Goal: Information Seeking & Learning: Learn about a topic

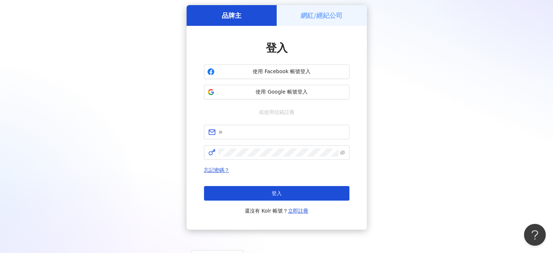
scroll to position [58, 0]
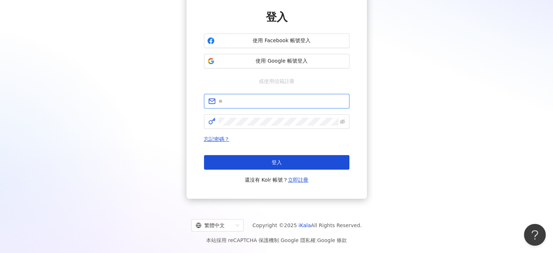
click at [248, 100] on input "text" at bounding box center [282, 101] width 127 height 8
type input "**********"
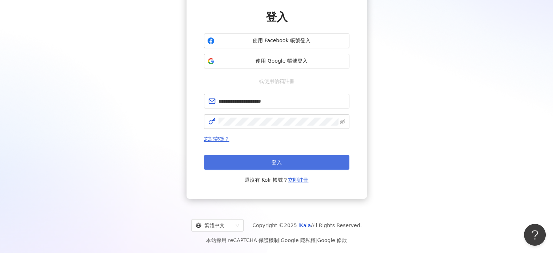
click at [285, 163] on button "登入" at bounding box center [276, 162] width 145 height 15
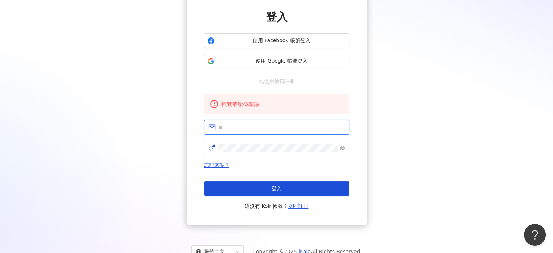
click at [266, 128] on input "text" at bounding box center [282, 127] width 127 height 8
type input "**********"
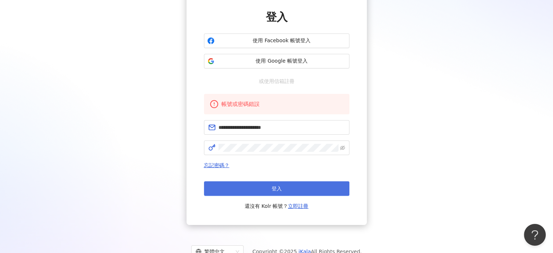
click at [279, 182] on button "登入" at bounding box center [276, 188] width 145 height 15
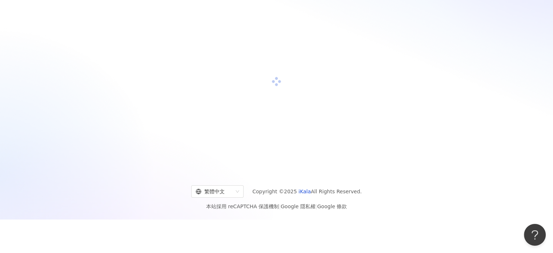
scroll to position [0, 0]
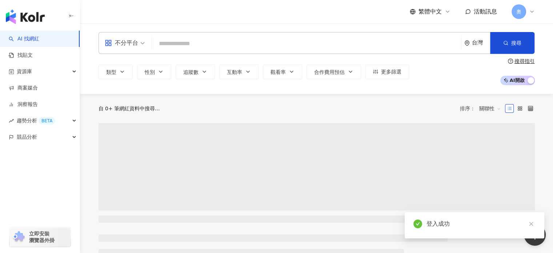
click at [531, 14] on icon at bounding box center [532, 12] width 6 height 6
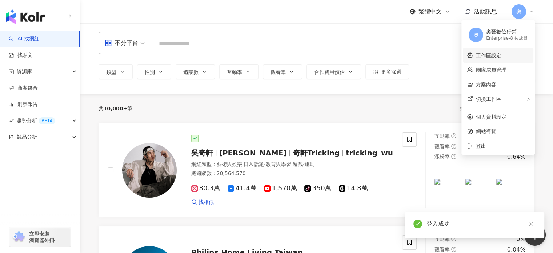
click at [502, 53] on link "工作區設定" at bounding box center [488, 55] width 25 height 6
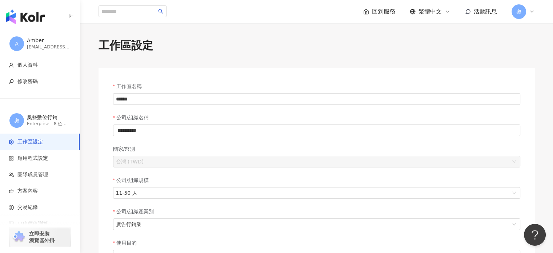
click at [533, 12] on icon at bounding box center [532, 12] width 6 height 6
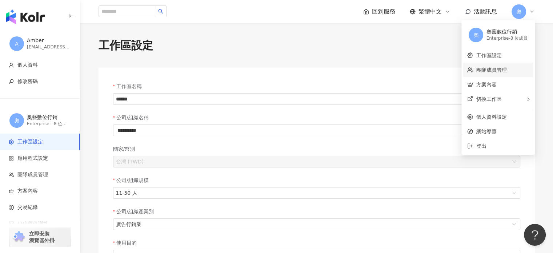
click at [494, 72] on link "團隊成員管理" at bounding box center [491, 70] width 31 height 6
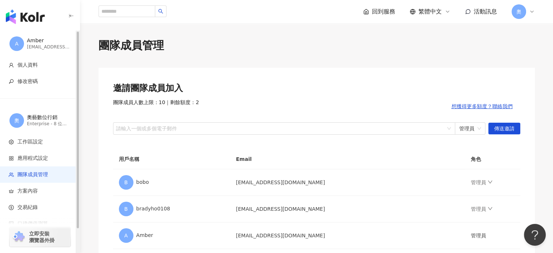
click at [27, 17] on img "button" at bounding box center [25, 16] width 39 height 15
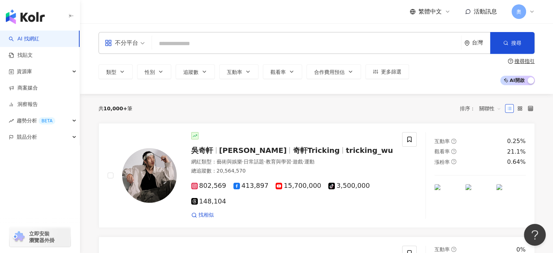
click at [31, 37] on link "AI 找網紅" at bounding box center [24, 38] width 31 height 7
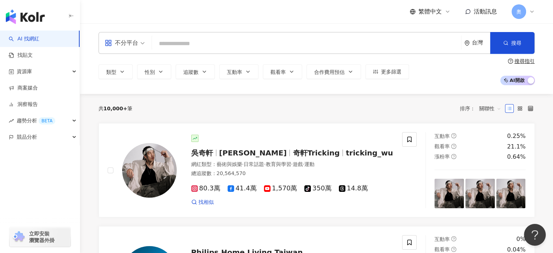
click at [196, 42] on input "search" at bounding box center [306, 44] width 303 height 14
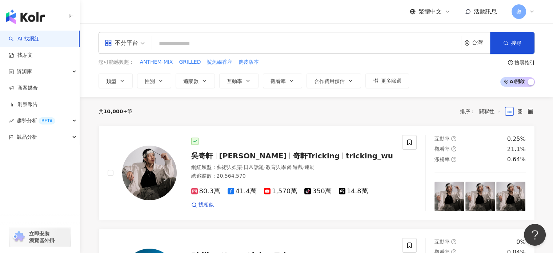
click at [530, 12] on icon at bounding box center [532, 12] width 6 height 6
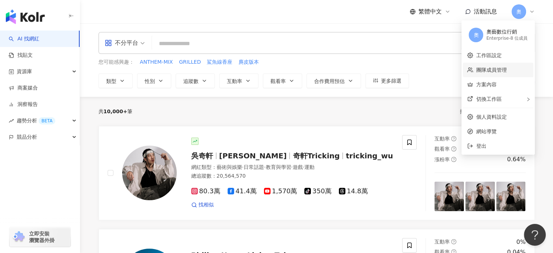
click at [504, 67] on link "團隊成員管理" at bounding box center [491, 70] width 31 height 6
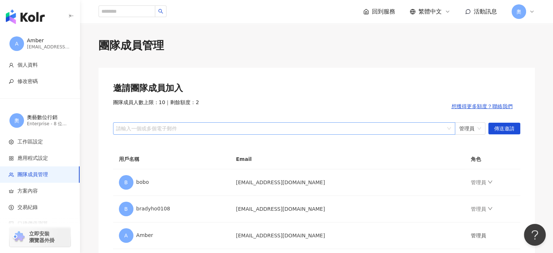
click at [199, 126] on div at bounding box center [281, 127] width 332 height 5
drag, startPoint x: 248, startPoint y: 126, endPoint x: 442, endPoint y: 45, distance: 210.0
click at [425, 77] on div "邀請團隊成員加入 團隊成員人數上限：10 ｜ 剩餘額度：2 想獲得更多額度？聯絡我們 請輸入一個或多個電子郵件 管理員 傳送邀請 用戶名稱 Email 角色 …" at bounding box center [317, 232] width 436 height 328
click at [224, 127] on div at bounding box center [281, 127] width 332 height 5
type input "**********"
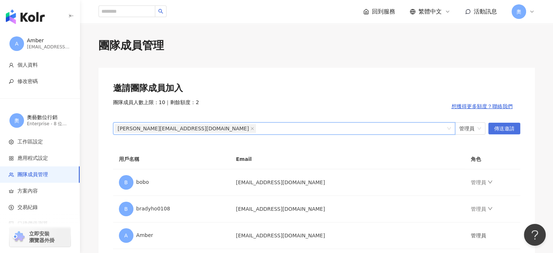
click at [508, 129] on span "傳送邀請" at bounding box center [504, 129] width 20 height 12
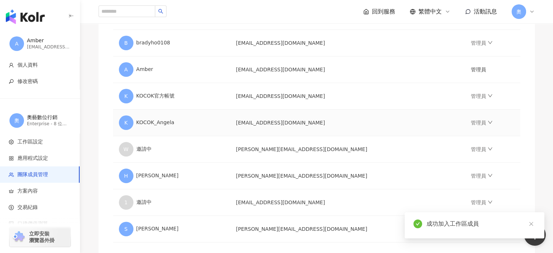
scroll to position [250, 0]
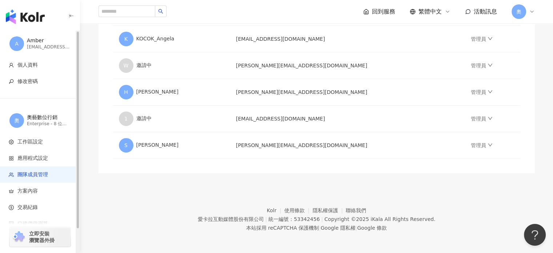
click at [27, 21] on img "button" at bounding box center [25, 16] width 39 height 15
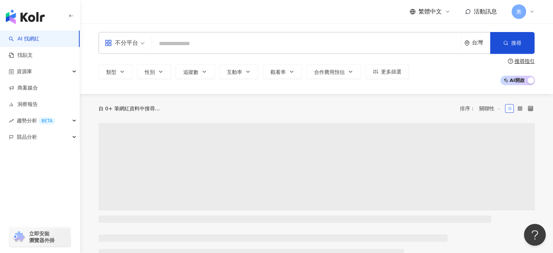
click at [188, 43] on input "search" at bounding box center [306, 44] width 303 height 14
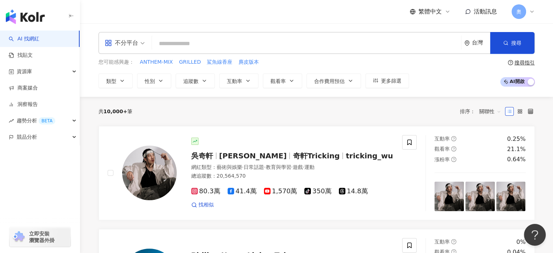
paste input "*********"
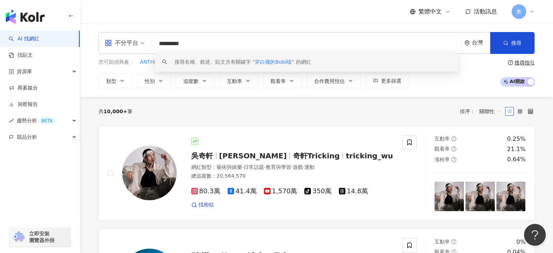
click at [214, 40] on input "*********" at bounding box center [306, 44] width 303 height 14
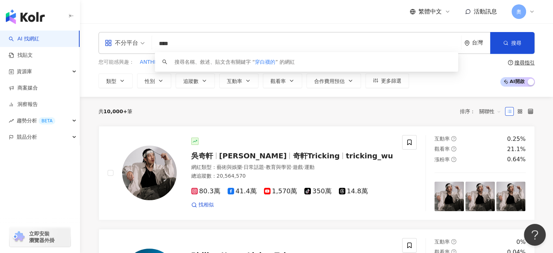
type input "***"
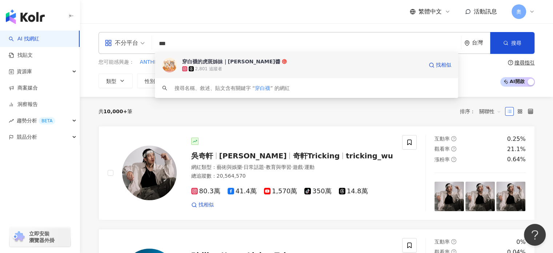
click at [212, 62] on div "穿白襪的虎斑姊妹｜哈醬·蜜醬" at bounding box center [231, 61] width 98 height 7
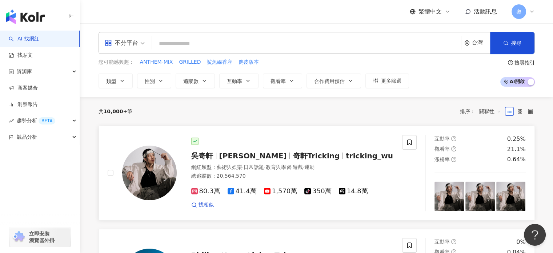
click at [284, 161] on div "吳奇軒 Wu Hsuan 奇軒Tricking tricking_wu 網紅類型 ： 藝術與娛樂 · 日常話題 · 教育與學習 · 遊戲 · 運動 總追蹤數 …" at bounding box center [285, 172] width 217 height 71
click at [529, 13] on icon at bounding box center [532, 12] width 6 height 6
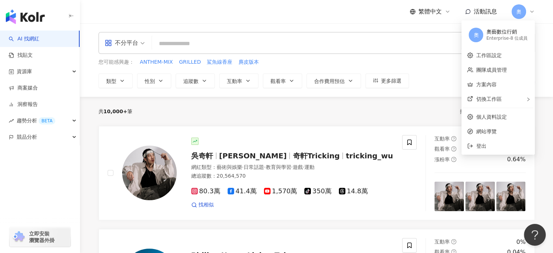
click at [503, 33] on div "奧藝數位行銷" at bounding box center [506, 31] width 41 height 7
click at [213, 40] on input "search" at bounding box center [306, 44] width 303 height 14
click at [208, 43] on input "search" at bounding box center [306, 44] width 303 height 14
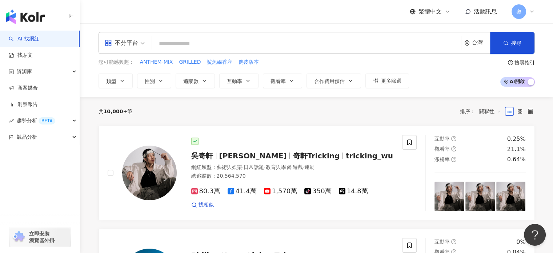
paste input "**********"
type input "**********"
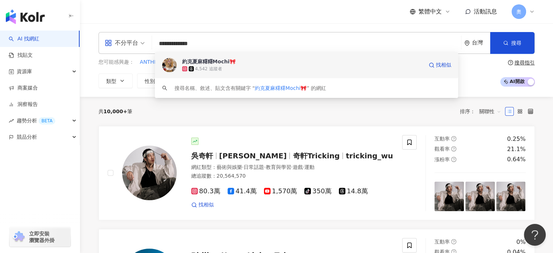
click at [222, 60] on div "約克夏麻糬糬Mochi🎀" at bounding box center [209, 61] width 54 height 7
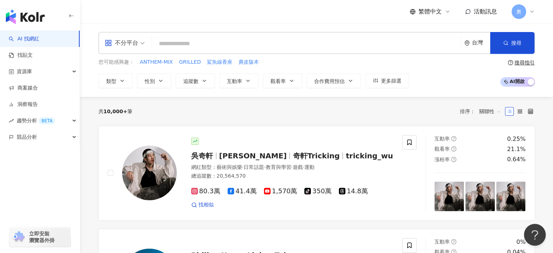
click at [529, 12] on div "奧" at bounding box center [523, 11] width 23 height 15
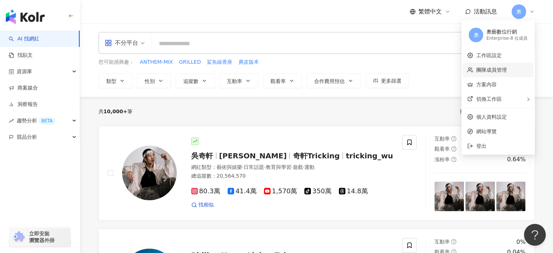
click at [484, 67] on link "團隊成員管理" at bounding box center [491, 70] width 31 height 6
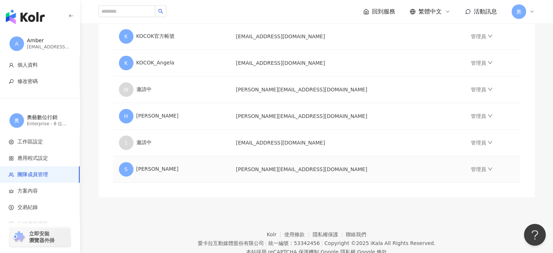
scroll to position [213, 0]
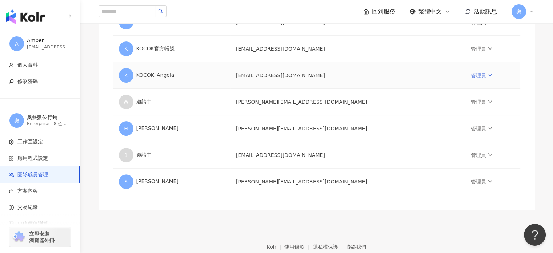
click at [471, 73] on link "管理員" at bounding box center [482, 75] width 22 height 6
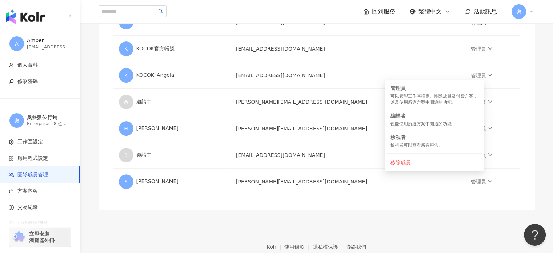
click at [537, 98] on div "團隊成員管理 邀請團隊成員加入 團隊成員人數上限：10 ｜ 剩餘額度：1 想獲得更多額度？聯絡我們 請輸入一個或多個電子郵件 管理員 傳送邀請 用戶名稱 Em…" at bounding box center [317, 17] width 466 height 385
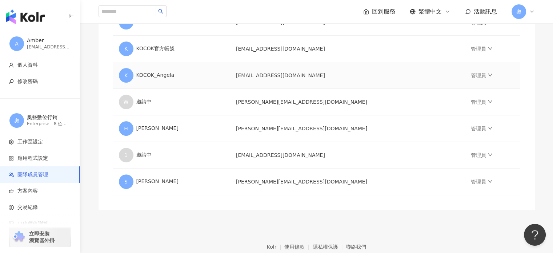
click at [282, 72] on td "assistant.kocok@gmail.com" at bounding box center [347, 75] width 235 height 27
click at [280, 77] on td "assistant.kocok@gmail.com" at bounding box center [347, 75] width 235 height 27
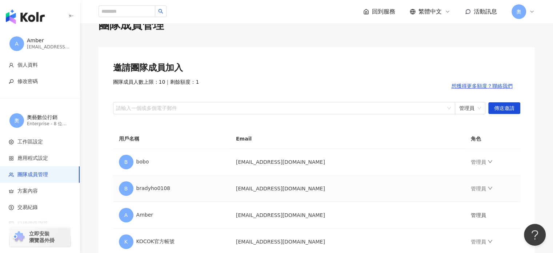
scroll to position [0, 0]
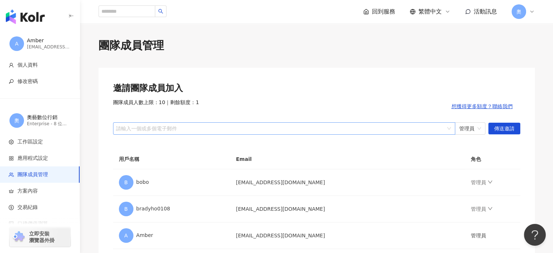
click at [247, 130] on div at bounding box center [281, 127] width 332 height 5
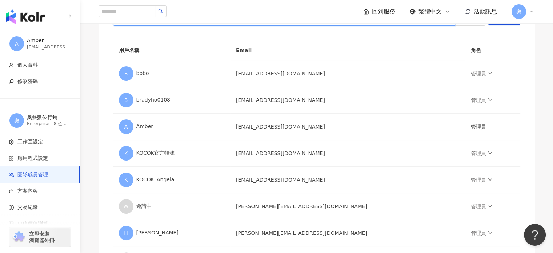
scroll to position [109, 0]
drag, startPoint x: 247, startPoint y: 180, endPoint x: 319, endPoint y: 180, distance: 71.7
click at [319, 180] on td "assistant.kocok@gmail.com" at bounding box center [347, 179] width 235 height 27
copy td "assistant.kocok@gmail.com"
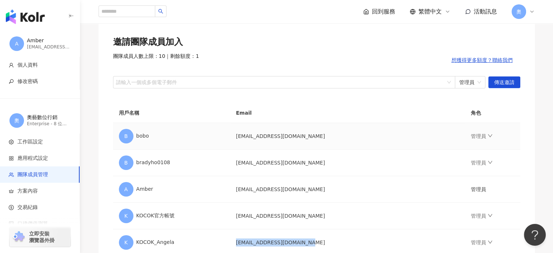
scroll to position [0, 0]
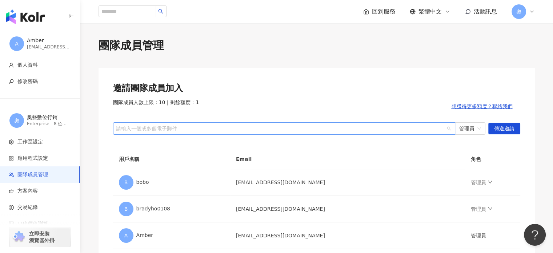
drag, startPoint x: 189, startPoint y: 123, endPoint x: 149, endPoint y: 129, distance: 39.7
click at [149, 129] on div at bounding box center [281, 127] width 332 height 5
click at [178, 134] on div "請輸入一個或多個電子郵件" at bounding box center [284, 128] width 342 height 12
type input "**********"
click at [184, 129] on div at bounding box center [281, 127] width 332 height 5
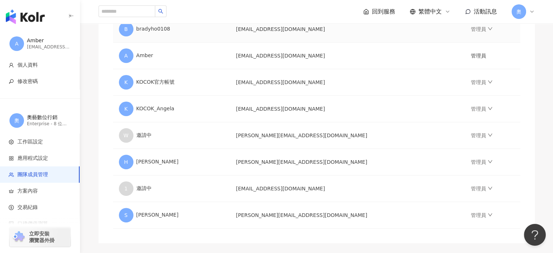
scroll to position [182, 0]
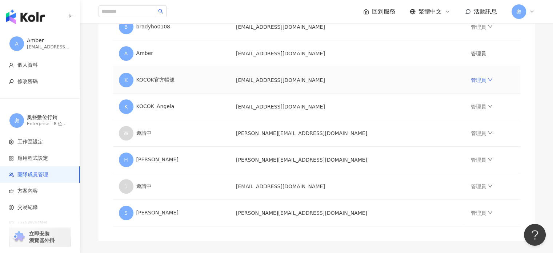
click at [478, 80] on link "管理員" at bounding box center [482, 80] width 22 height 6
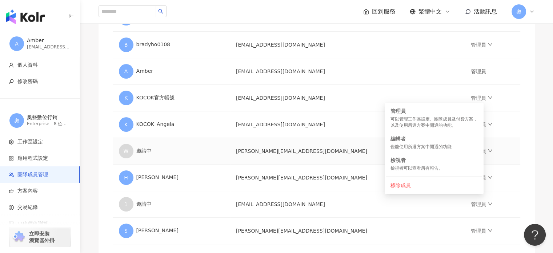
scroll to position [0, 0]
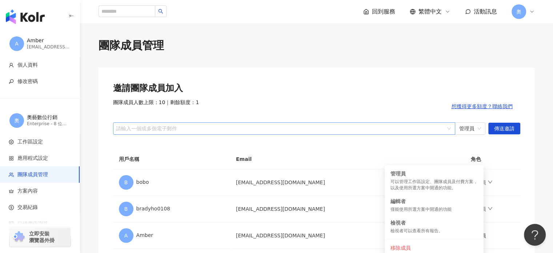
click at [242, 130] on div at bounding box center [281, 127] width 332 height 5
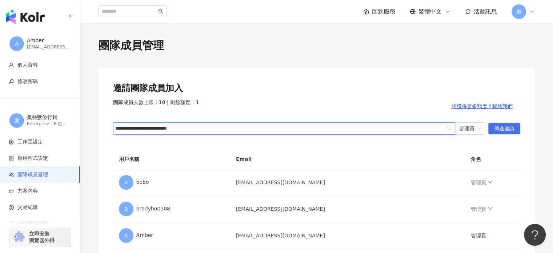
type input "**********"
click at [502, 127] on span "傳送邀請" at bounding box center [504, 129] width 20 height 12
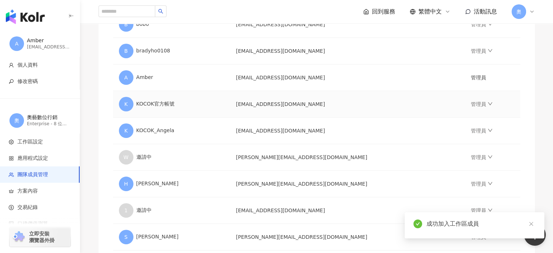
scroll to position [218, 0]
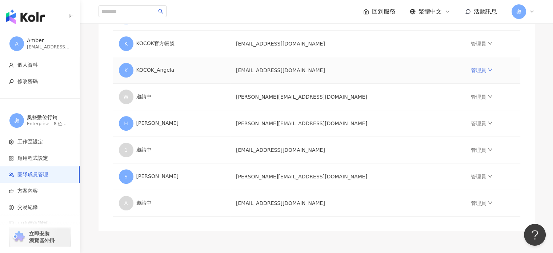
click at [474, 71] on link "管理員" at bounding box center [482, 70] width 22 height 6
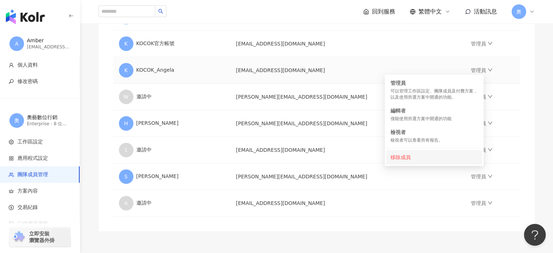
click at [405, 155] on div "移除成員" at bounding box center [434, 157] width 87 height 8
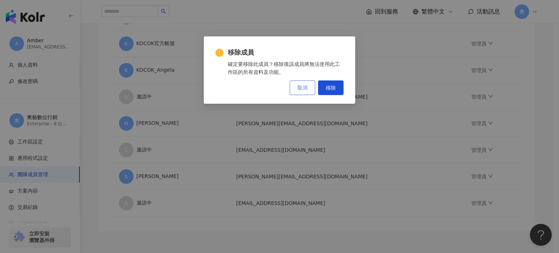
click at [303, 85] on span "取消" at bounding box center [302, 88] width 10 height 6
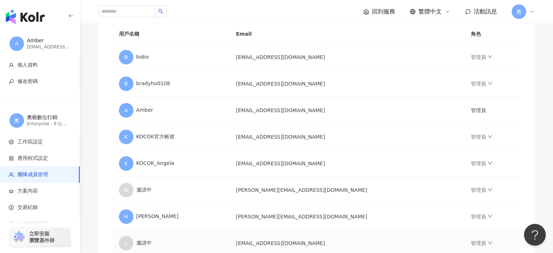
scroll to position [109, 0]
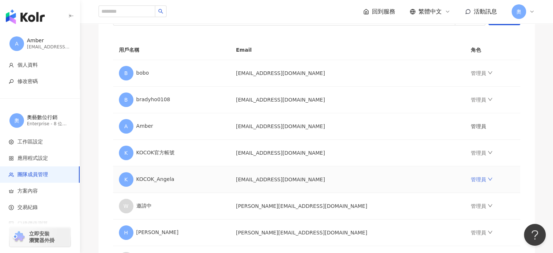
click at [471, 178] on link "管理員" at bounding box center [482, 179] width 22 height 6
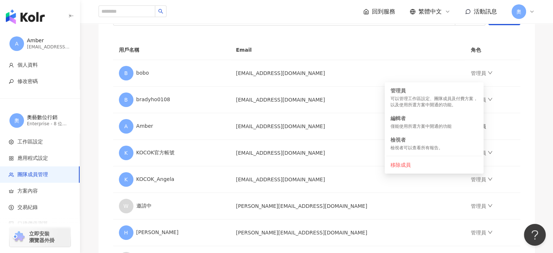
click at [522, 157] on div "邀請團隊成員加入 團隊成員人數上限：10 ｜ 剩餘額度：0 想獲得更多額度？聯絡我們 請輸入一個或多個電子郵件 管理員 傳送邀請 用戶名稱 Email 角色 …" at bounding box center [317, 150] width 436 height 382
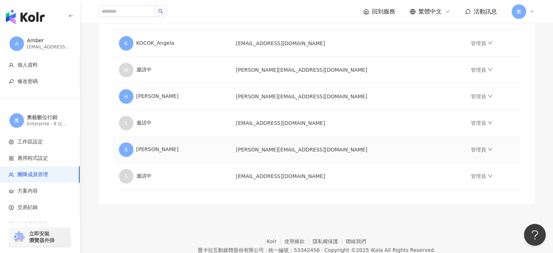
scroll to position [276, 0]
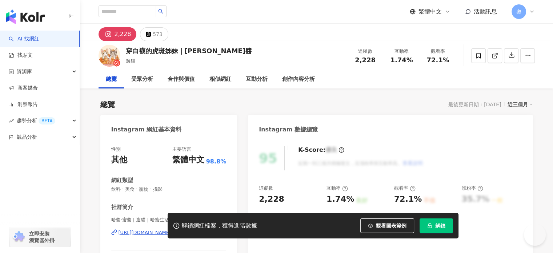
click at [431, 225] on icon "lock" at bounding box center [430, 225] width 4 height 5
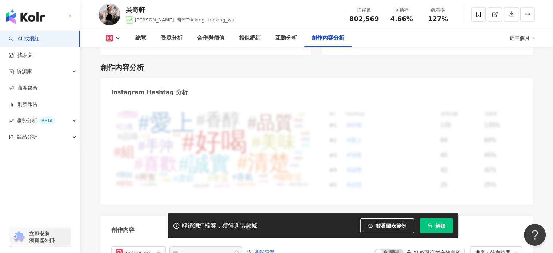
scroll to position [1988, 0]
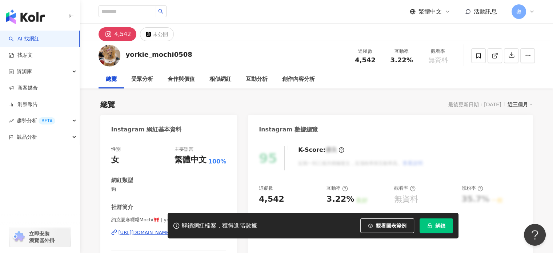
click at [530, 13] on icon at bounding box center [532, 12] width 6 height 6
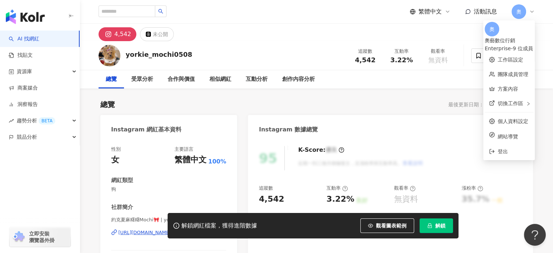
click at [306, 39] on div "4,542 未公開" at bounding box center [317, 32] width 466 height 17
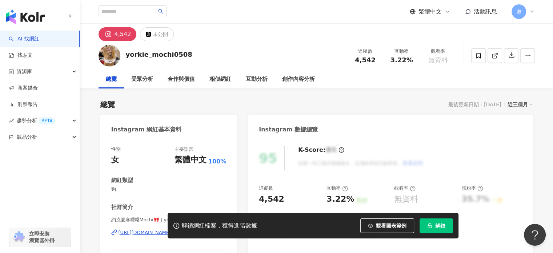
click at [537, 11] on div "繁體中文 活動訊息 奧" at bounding box center [317, 11] width 466 height 23
click at [535, 11] on div "繁體中文 活動訊息 奧" at bounding box center [317, 11] width 466 height 23
click at [534, 10] on icon at bounding box center [532, 12] width 6 height 6
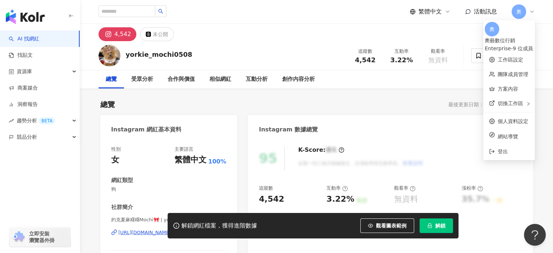
click at [553, 51] on div "yorkie_mochi0508 追蹤數 4,542 互動率 3.22% 觀看率 無資料" at bounding box center [316, 55] width 473 height 29
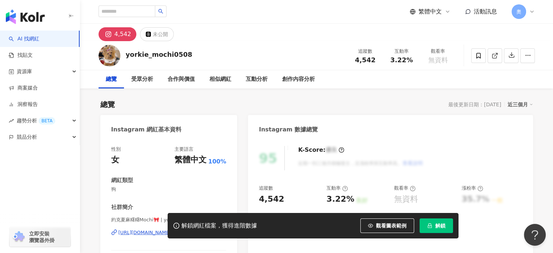
click at [534, 231] on div "解鎖網紅檔案，獲得進階數據 觀看圖表範例 解鎖" at bounding box center [276, 225] width 553 height 25
click at [534, 234] on div "解鎖網紅檔案，獲得進階數據 觀看圖表範例 解鎖" at bounding box center [276, 225] width 553 height 25
click at [530, 235] on div "解鎖網紅檔案，獲得進階數據 觀看圖表範例 解鎖" at bounding box center [276, 225] width 553 height 25
click at [532, 235] on div "解鎖網紅檔案，獲得進階數據 觀看圖表範例 解鎖" at bounding box center [276, 225] width 553 height 25
